Goal: Transaction & Acquisition: Download file/media

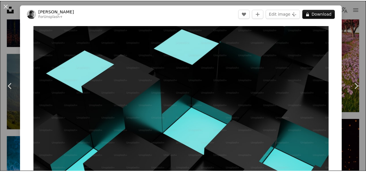
scroll to position [22, 0]
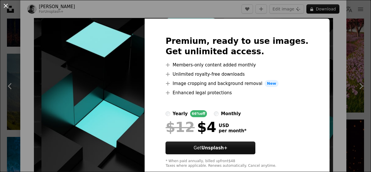
click at [6, 9] on button "An X shape" at bounding box center [5, 5] width 7 height 7
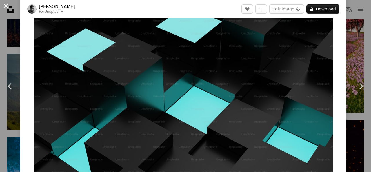
click at [6, 4] on button "An X shape" at bounding box center [5, 5] width 7 height 7
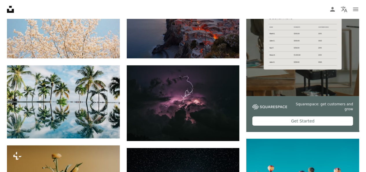
scroll to position [174, 0]
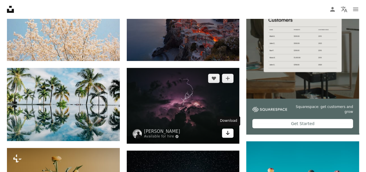
click at [228, 131] on icon "Download" at bounding box center [228, 133] width 4 height 4
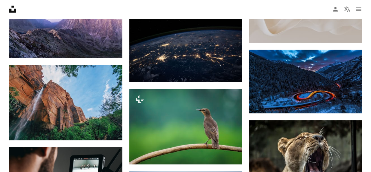
scroll to position [773, 0]
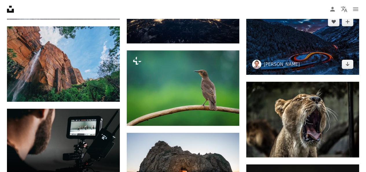
click at [317, 50] on img at bounding box center [302, 42] width 113 height 63
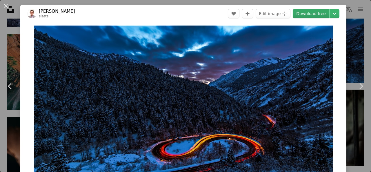
click at [317, 15] on link "Download free" at bounding box center [310, 13] width 36 height 9
